Goal: Information Seeking & Learning: Learn about a topic

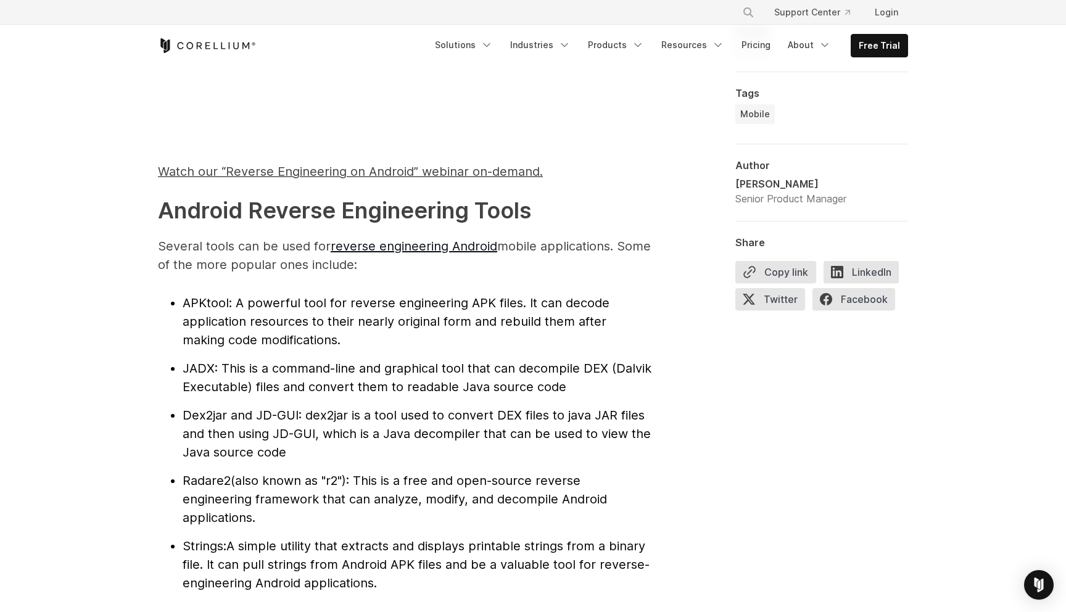
scroll to position [1162, 0]
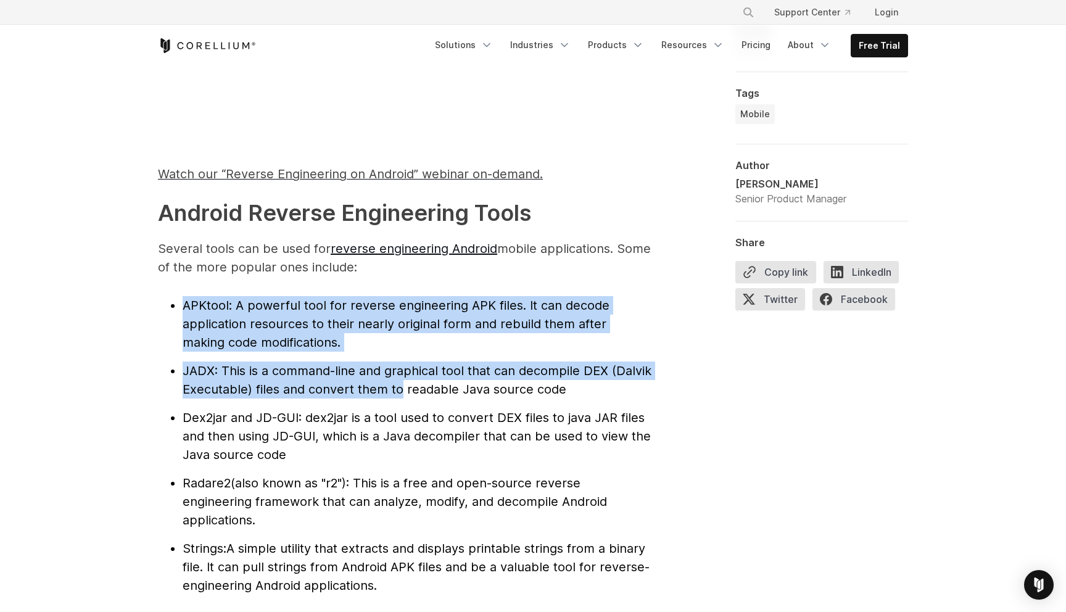
drag, startPoint x: 144, startPoint y: 278, endPoint x: 402, endPoint y: 397, distance: 283.8
click at [402, 397] on li "JADX : This is a command-line and graphical tool that can decompile DEX (Dalvik…" at bounding box center [417, 380] width 469 height 37
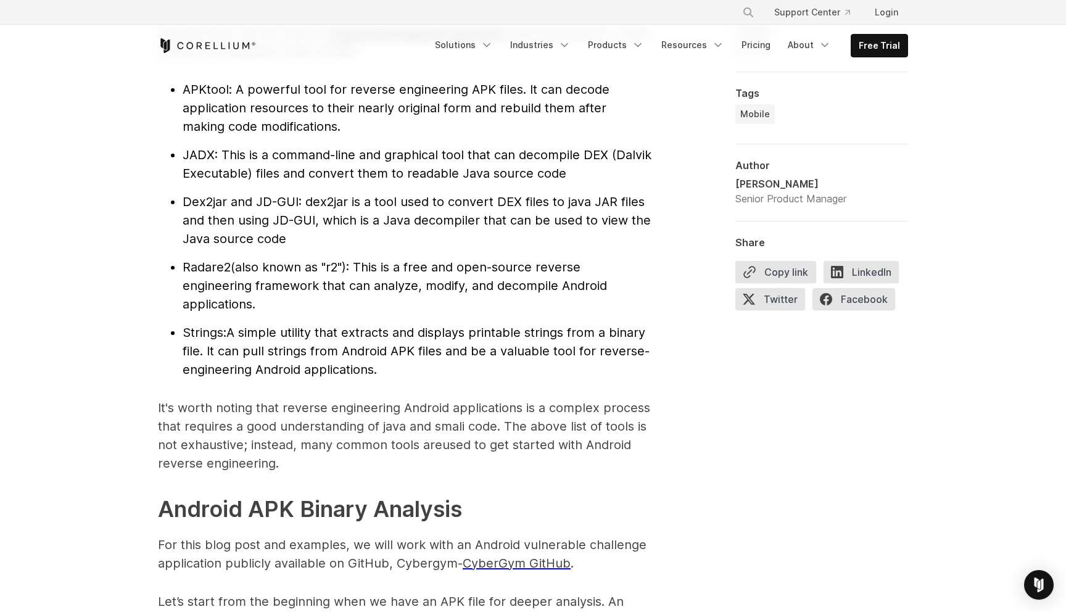
scroll to position [1383, 0]
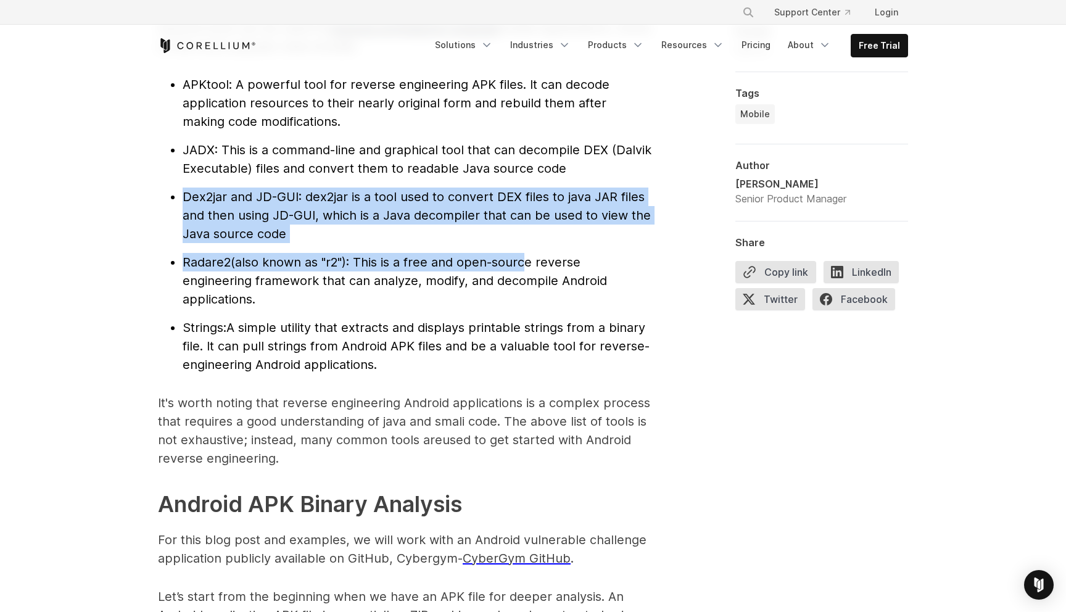
drag, startPoint x: 169, startPoint y: 184, endPoint x: 529, endPoint y: 270, distance: 370.6
click at [529, 270] on ul "APKtool : A powerful tool for reverse engineering APK files. It can decode appl…" at bounding box center [405, 224] width 494 height 299
click at [529, 270] on li "Radare2 (also known as "r2"): This is a free and open-source reverse engineerin…" at bounding box center [417, 281] width 469 height 56
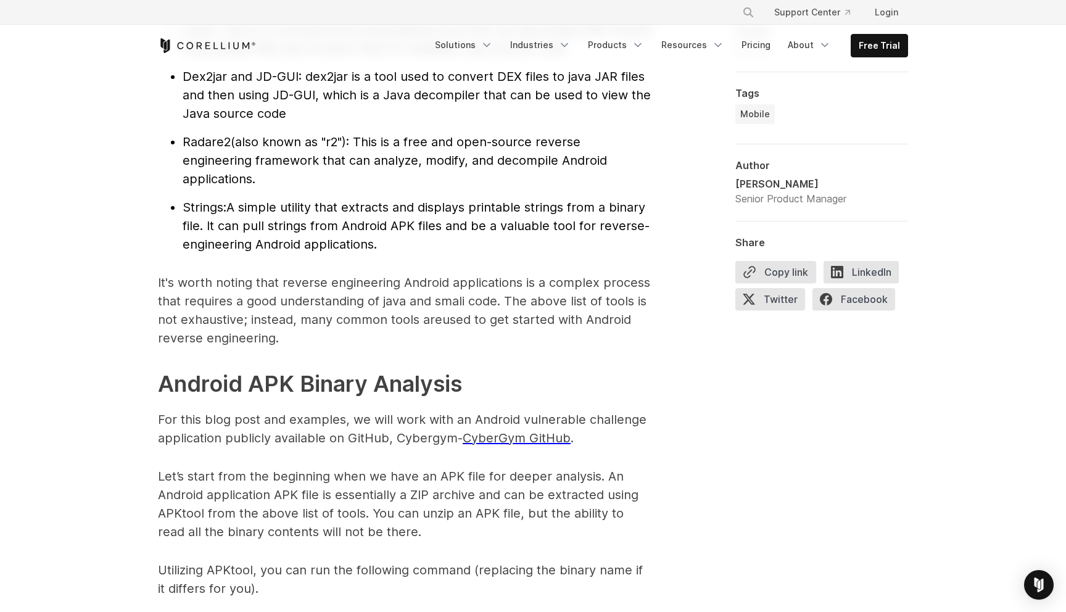
scroll to position [1505, 0]
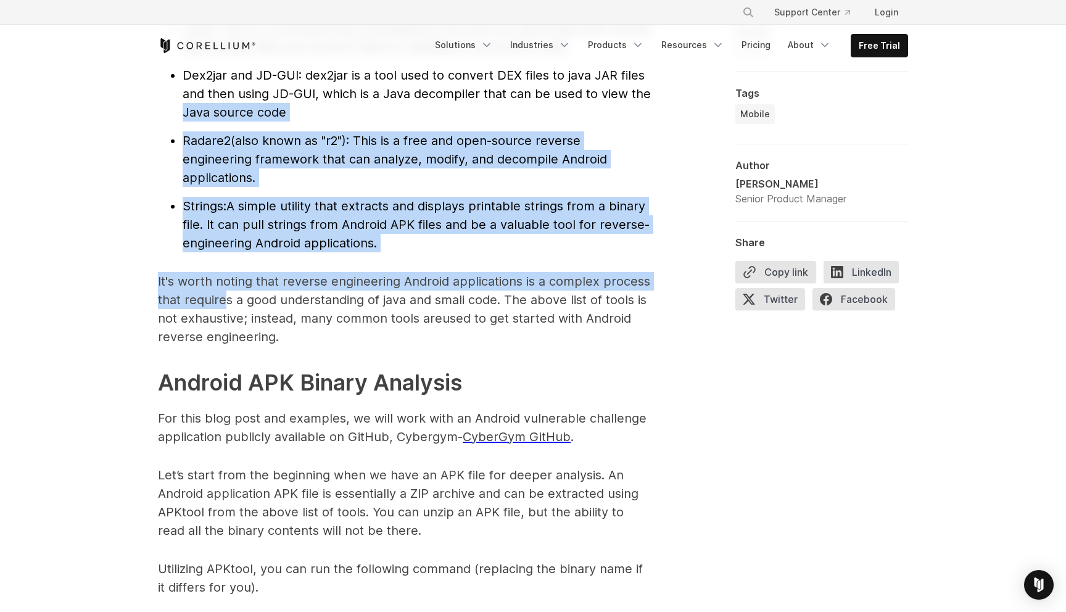
drag, startPoint x: 196, startPoint y: 212, endPoint x: 226, endPoint y: 300, distance: 93.3
click at [226, 300] on p "It's worth noting that reverse engineering Android applications is a complex pr…" at bounding box center [405, 309] width 494 height 74
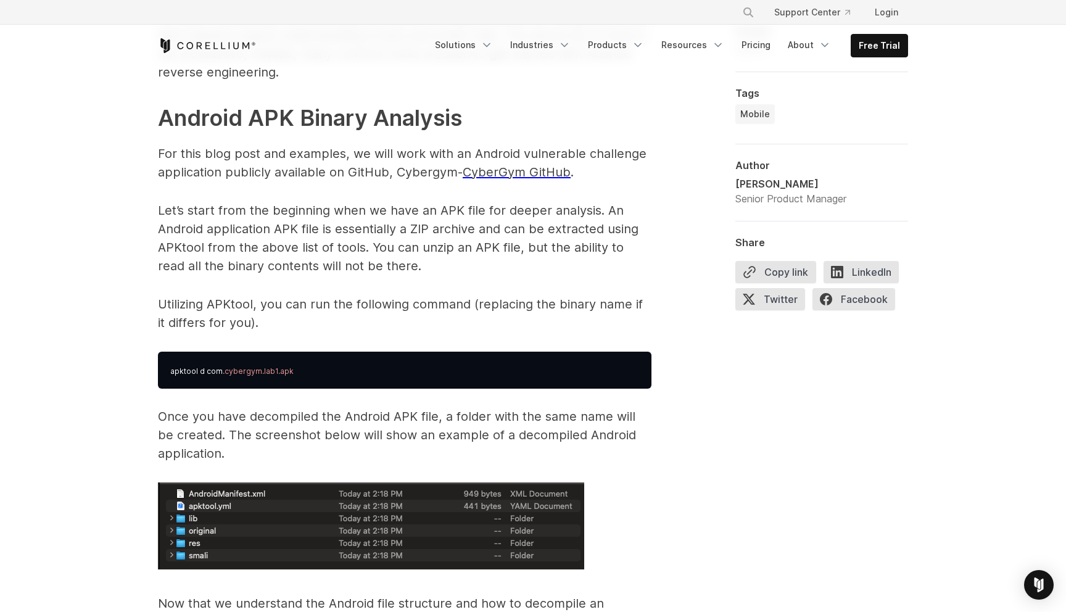
scroll to position [1764, 0]
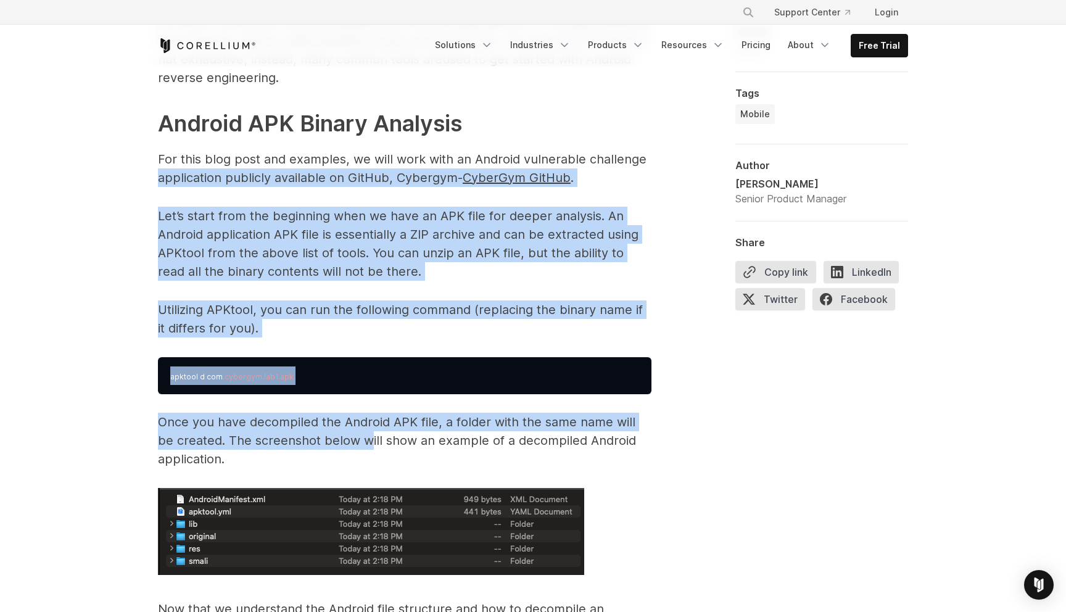
drag, startPoint x: 110, startPoint y: 174, endPoint x: 351, endPoint y: 442, distance: 360.5
click at [351, 442] on p "Once you have decompiled the Android APK file, a folder with the same name will…" at bounding box center [405, 441] width 494 height 56
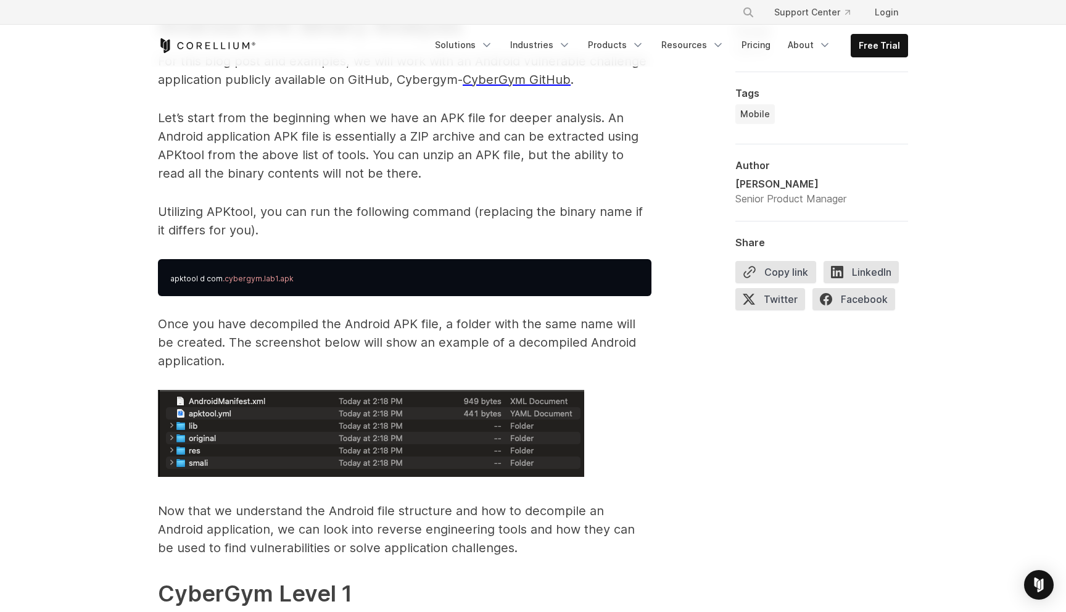
scroll to position [1866, 0]
